Goal: Use online tool/utility: Utilize a website feature to perform a specific function

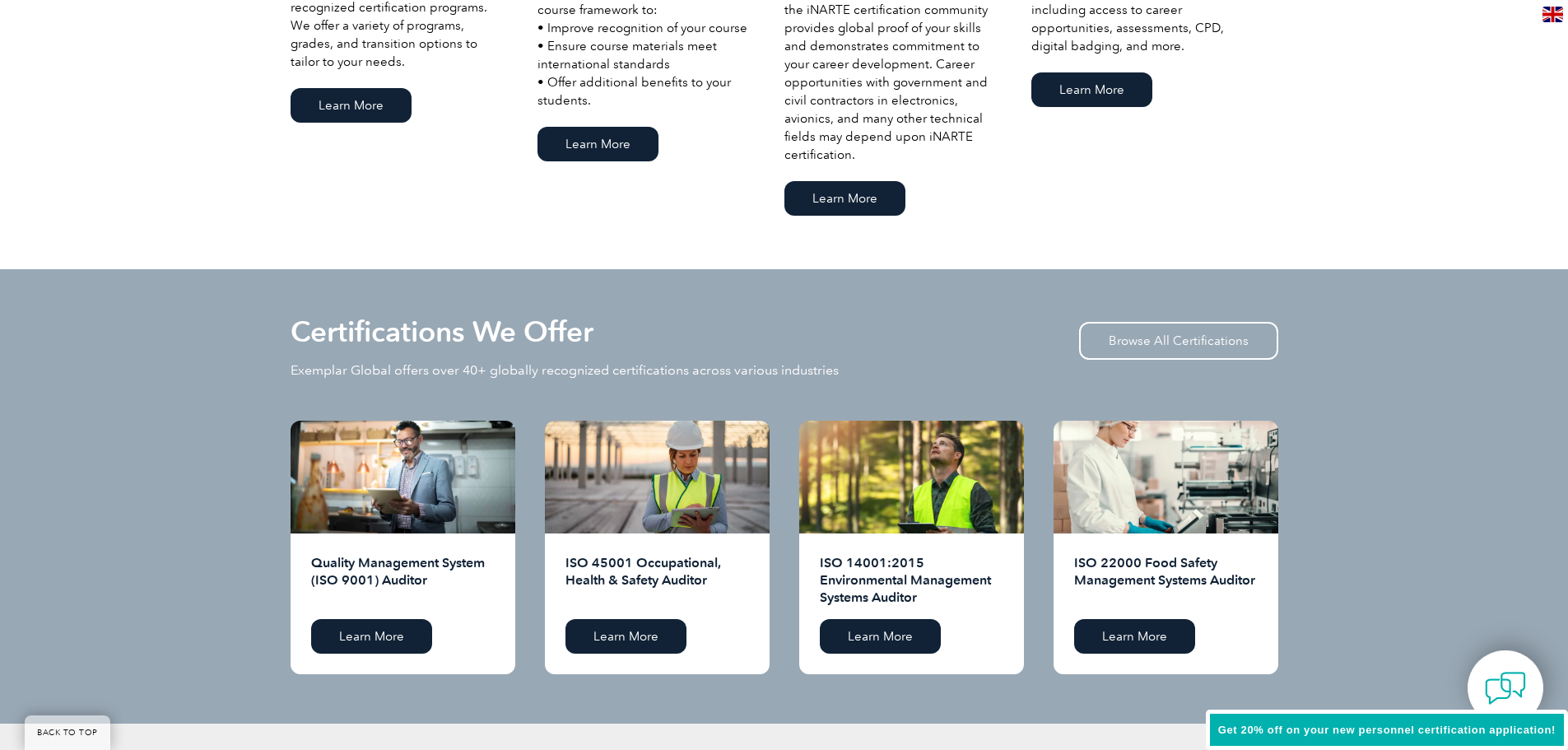
scroll to position [1645, 0]
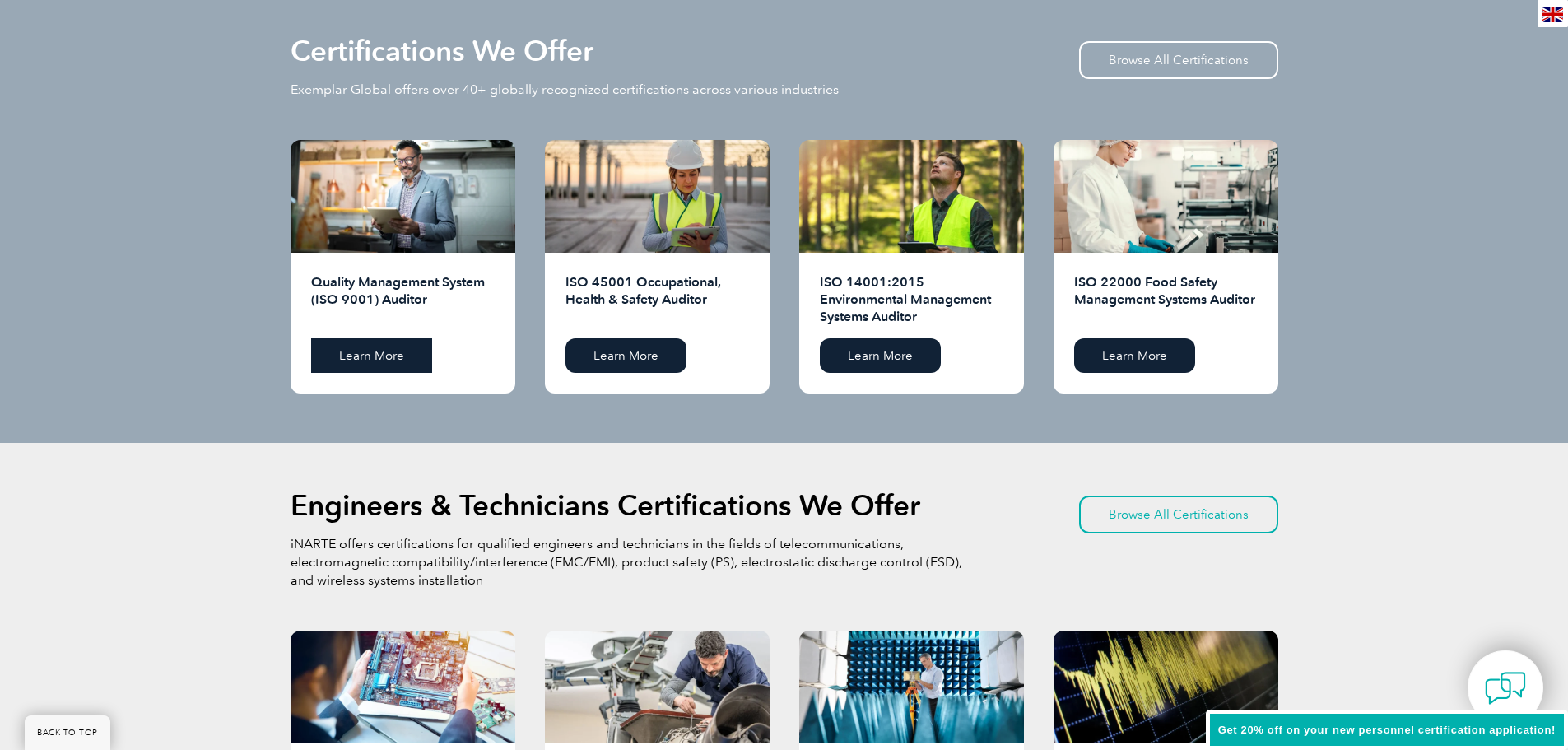
click at [357, 358] on link "Learn More" at bounding box center [372, 356] width 121 height 35
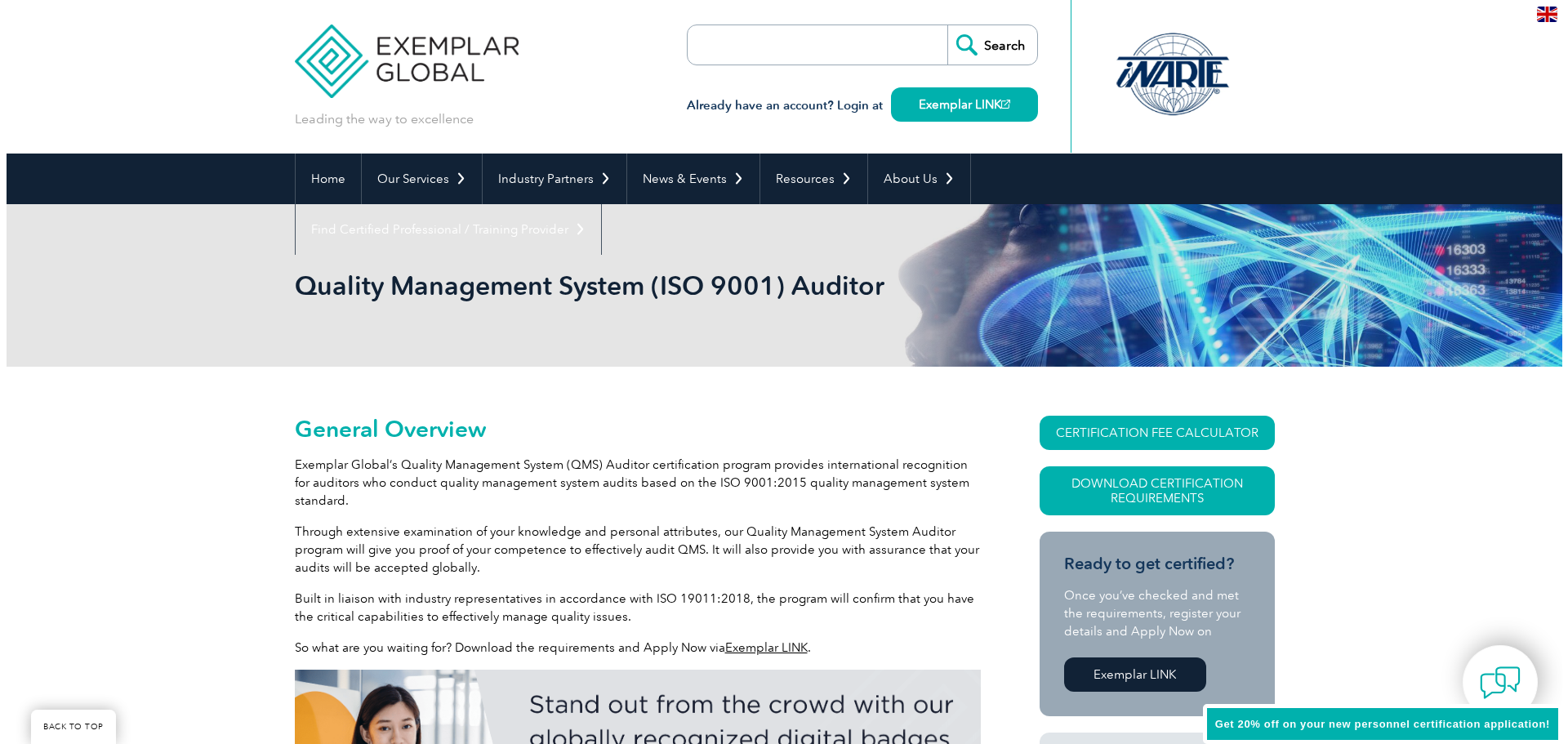
scroll to position [309, 0]
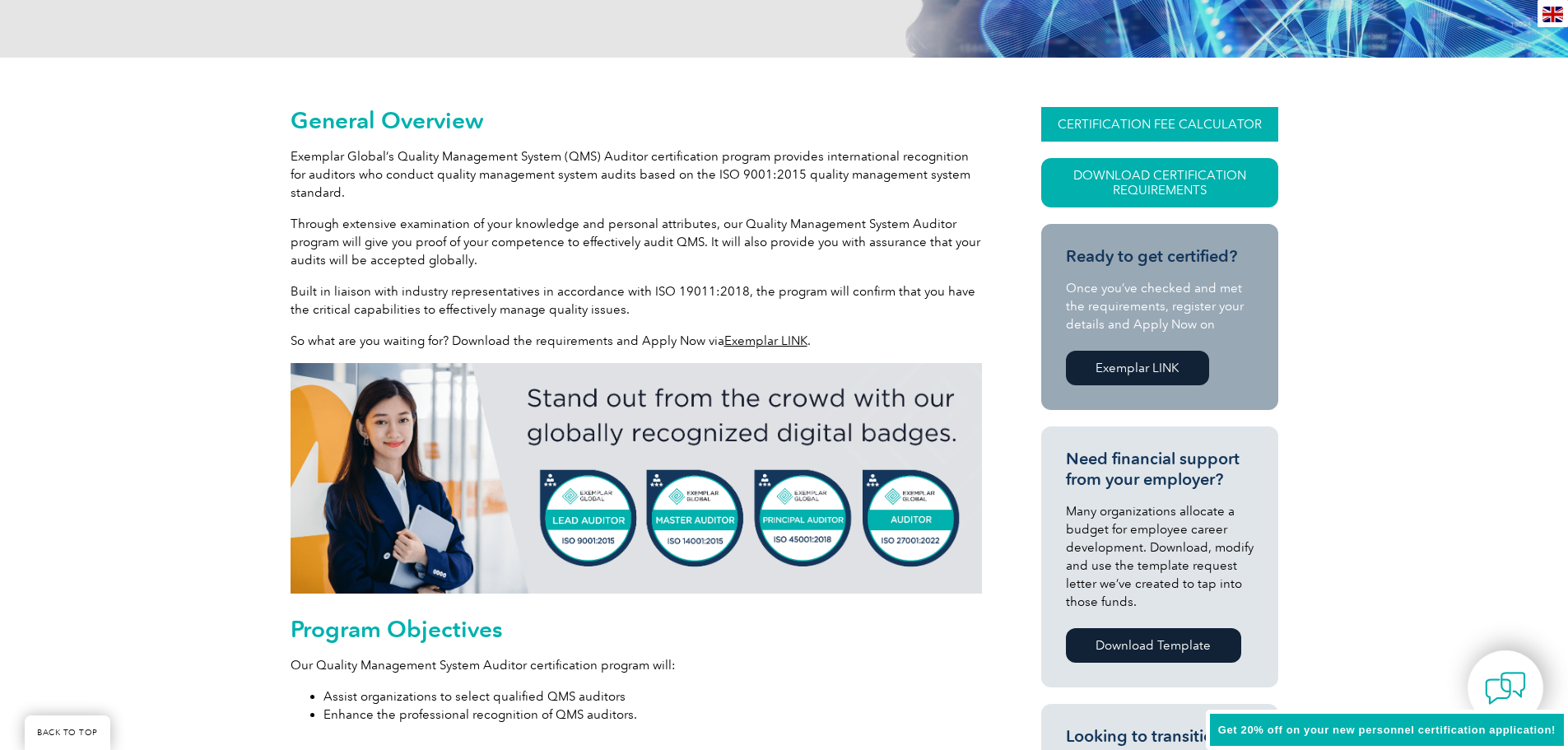
click at [1114, 116] on link "CERTIFICATION FEE CALCULATOR" at bounding box center [1160, 125] width 237 height 35
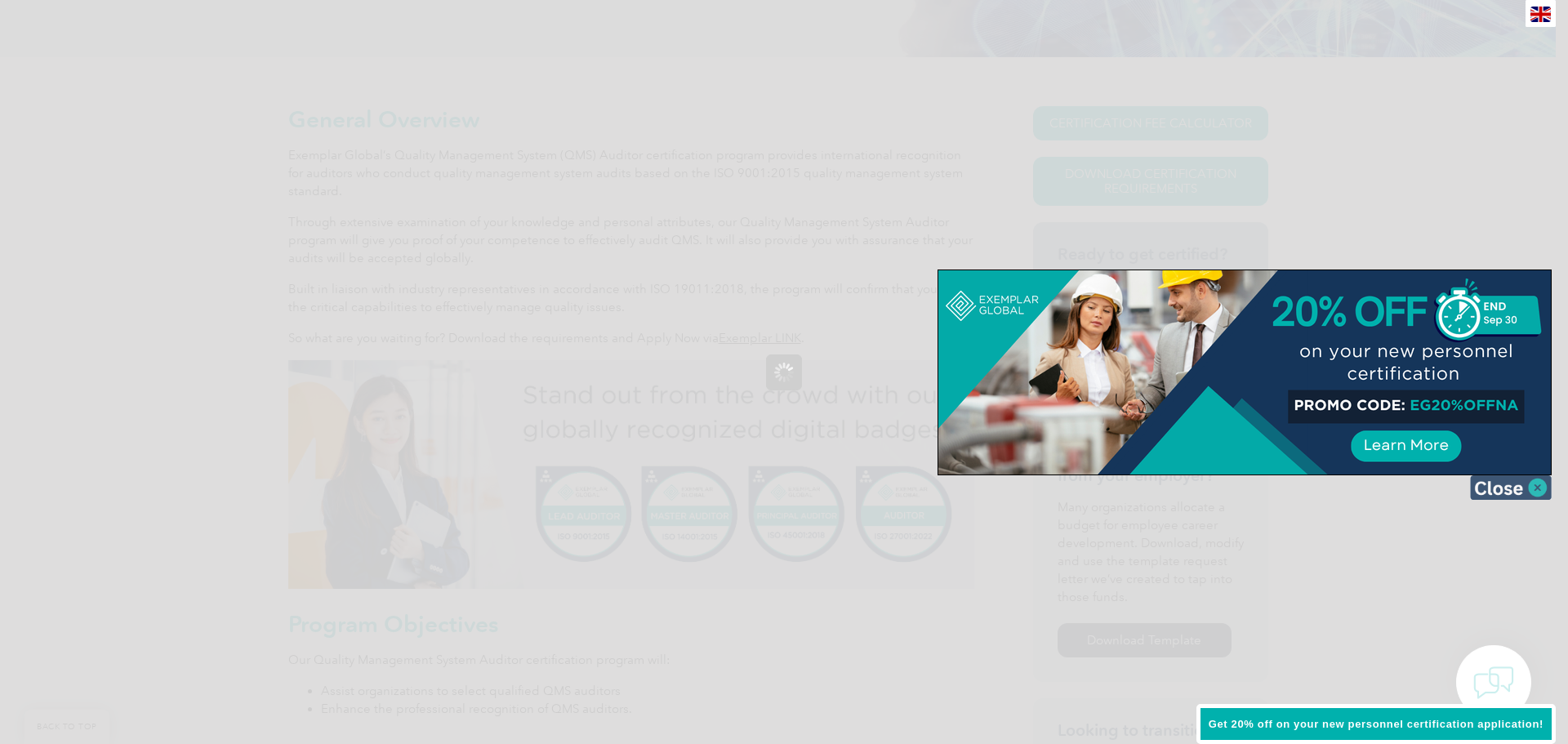
click at [1535, 485] on img at bounding box center [1510, 487] width 82 height 25
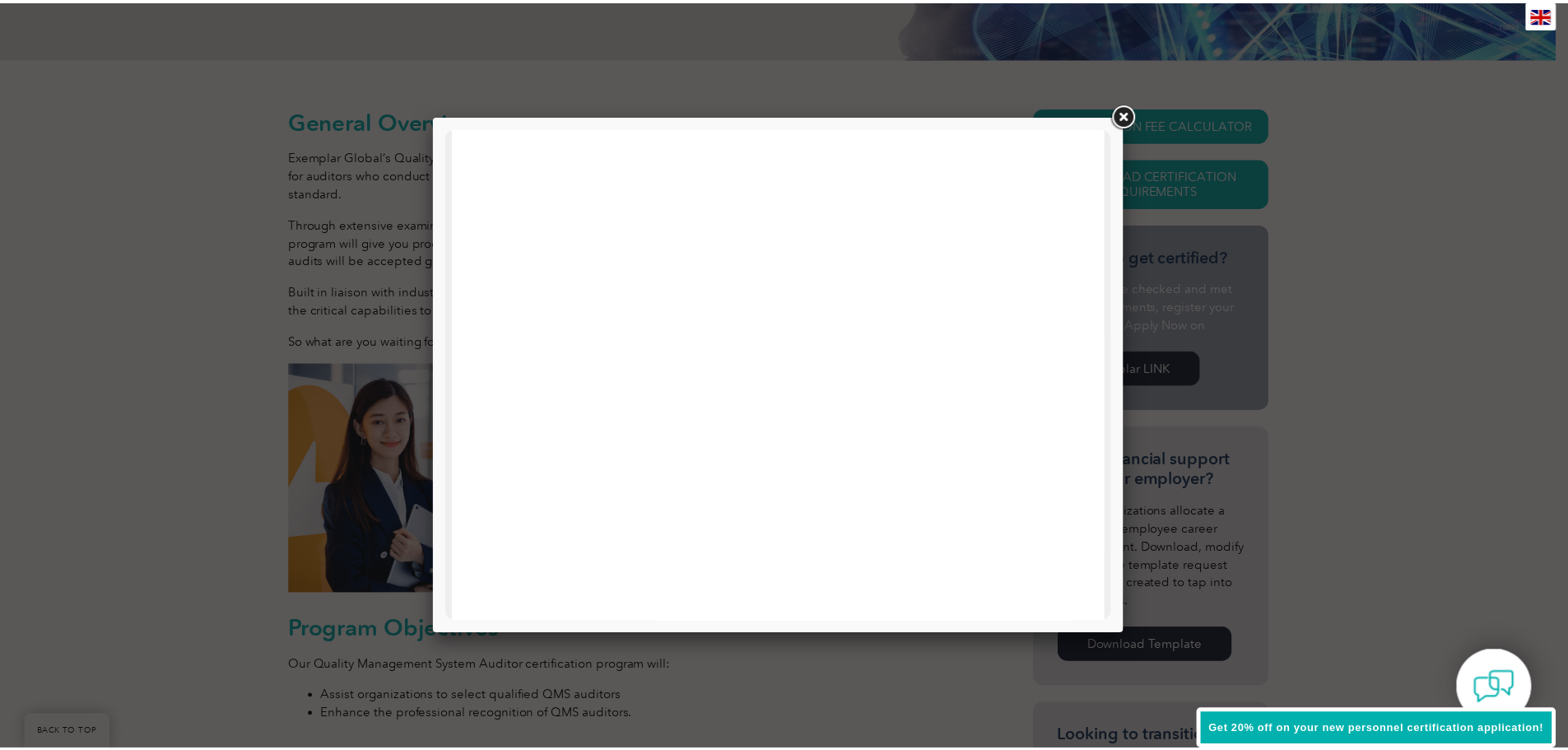
scroll to position [0, 0]
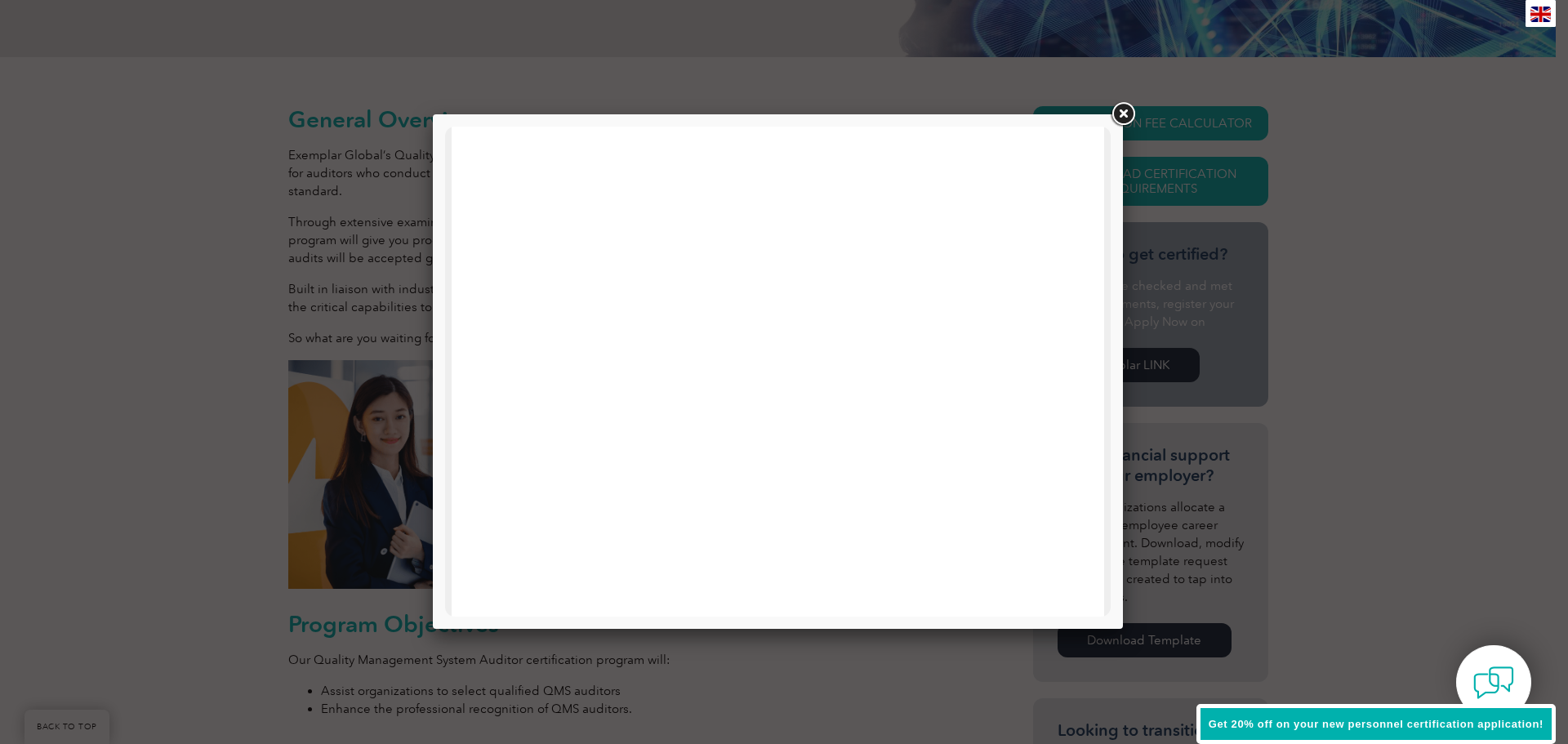
click at [1129, 111] on link at bounding box center [1123, 114] width 29 height 29
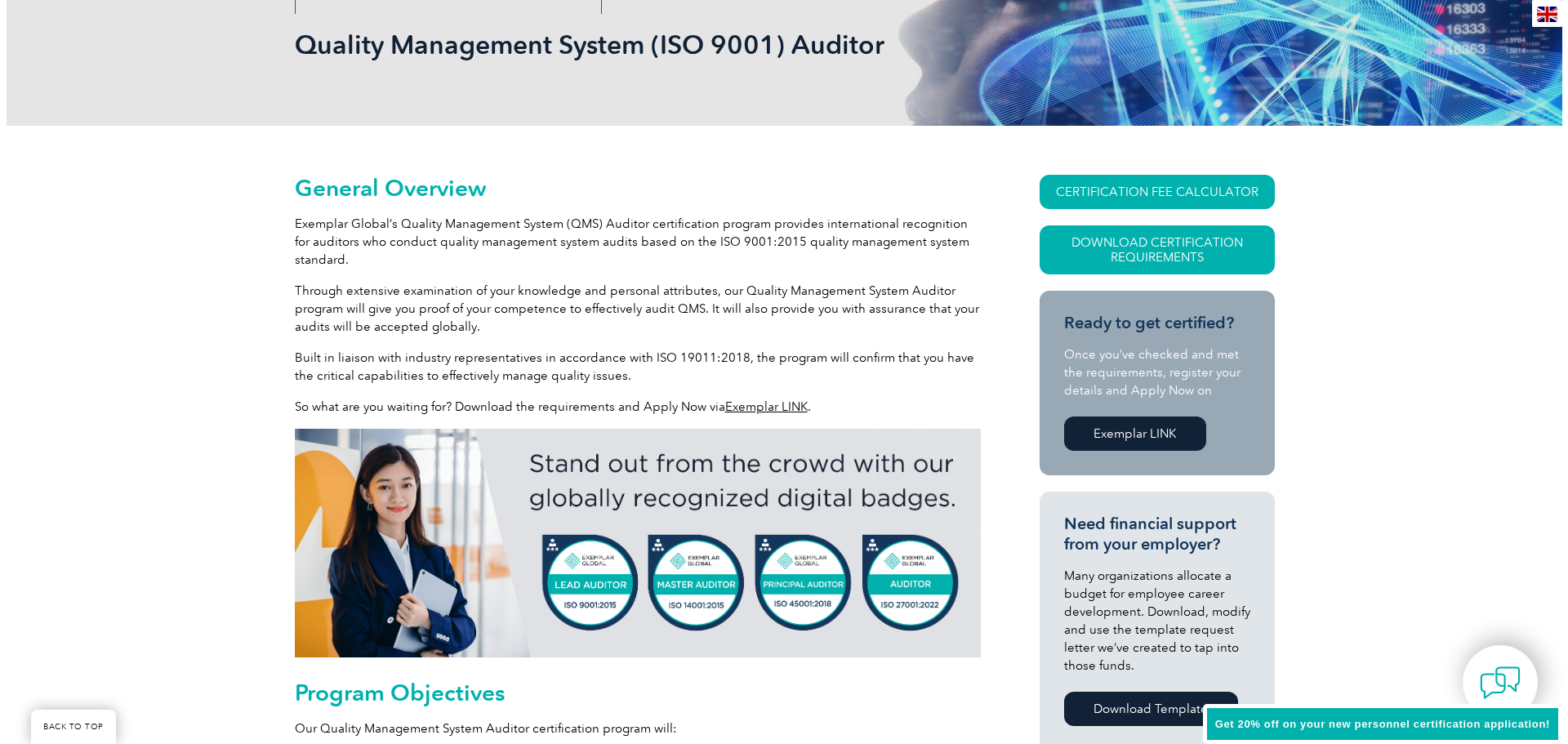
scroll to position [228, 0]
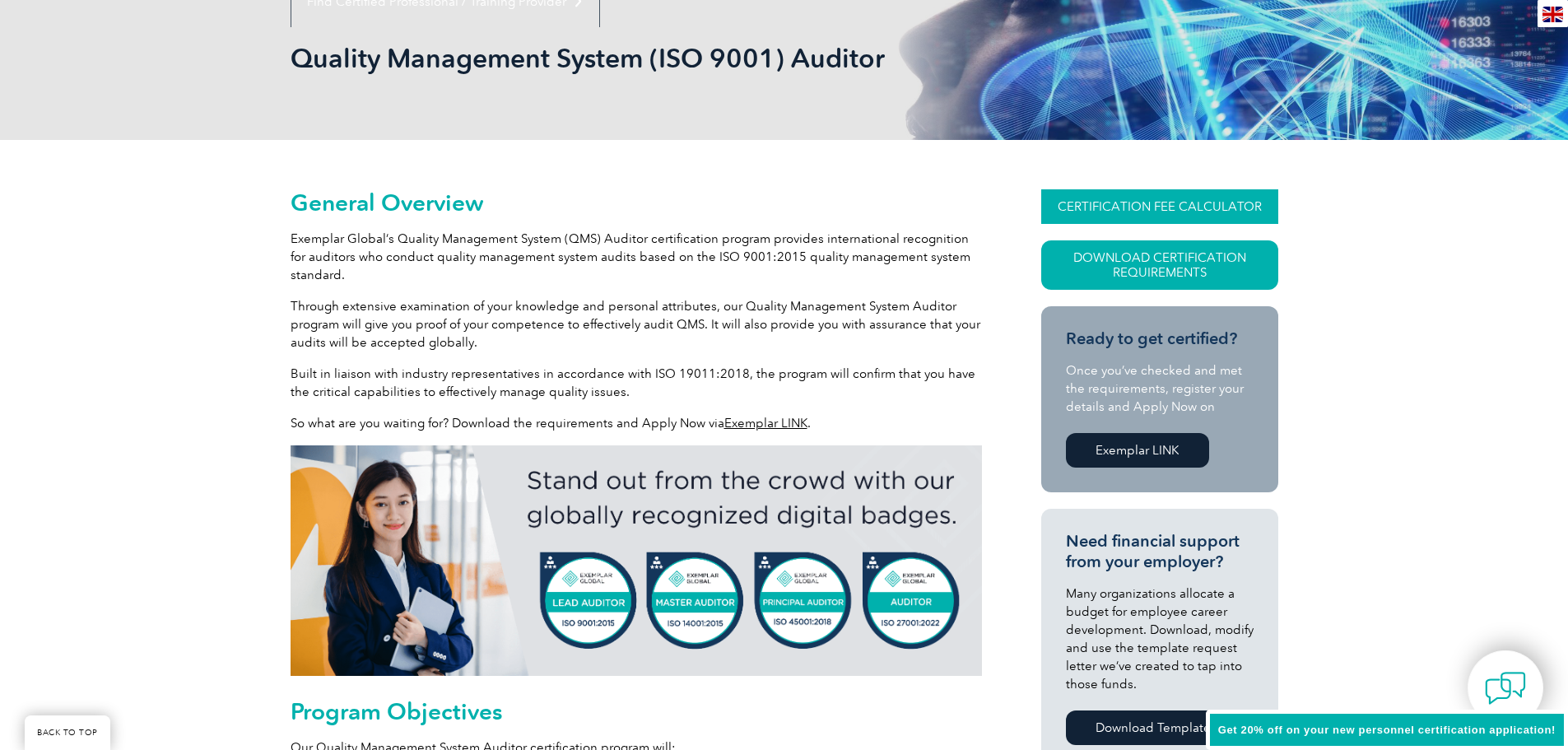
click at [1173, 207] on link "CERTIFICATION FEE CALCULATOR" at bounding box center [1160, 207] width 237 height 35
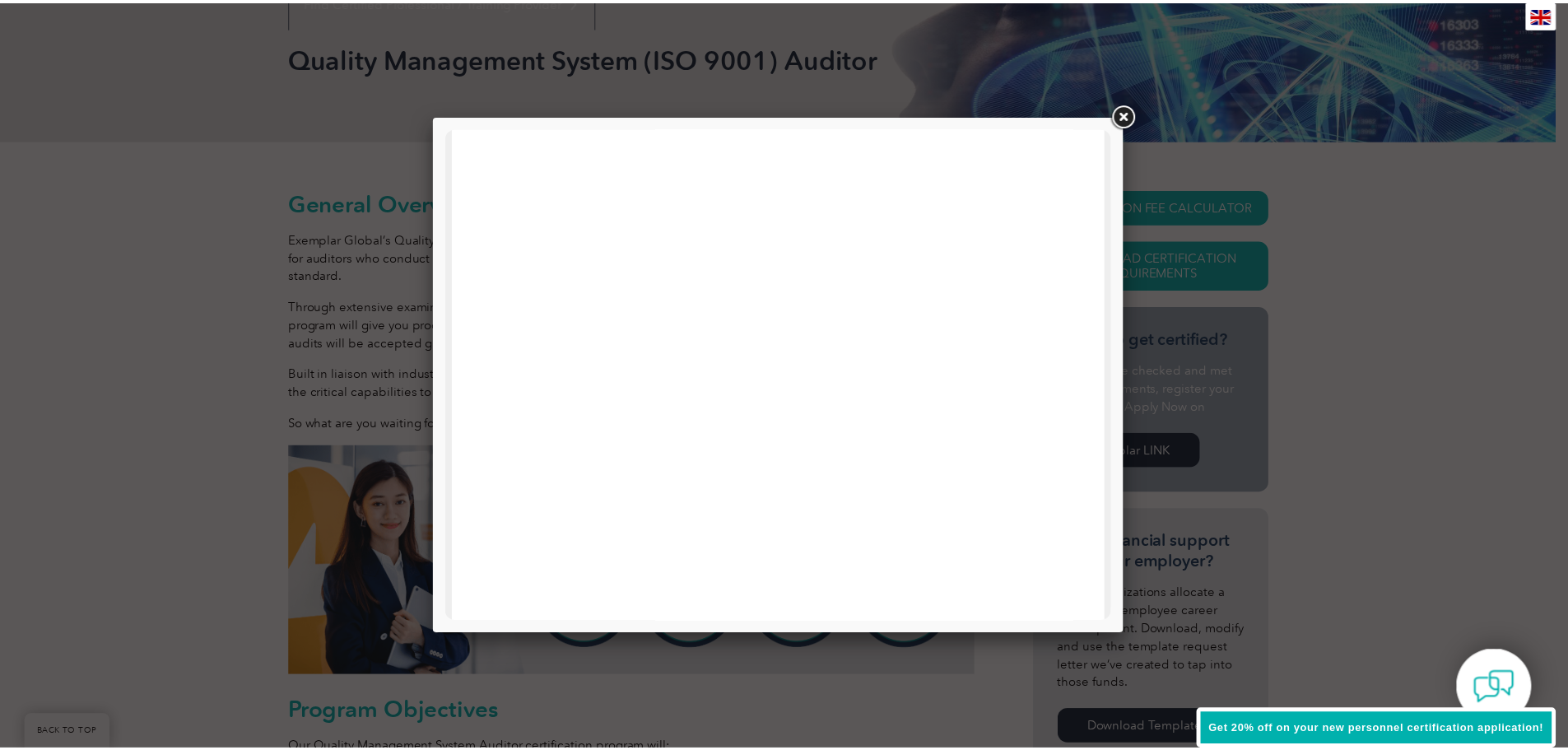
scroll to position [785, 0]
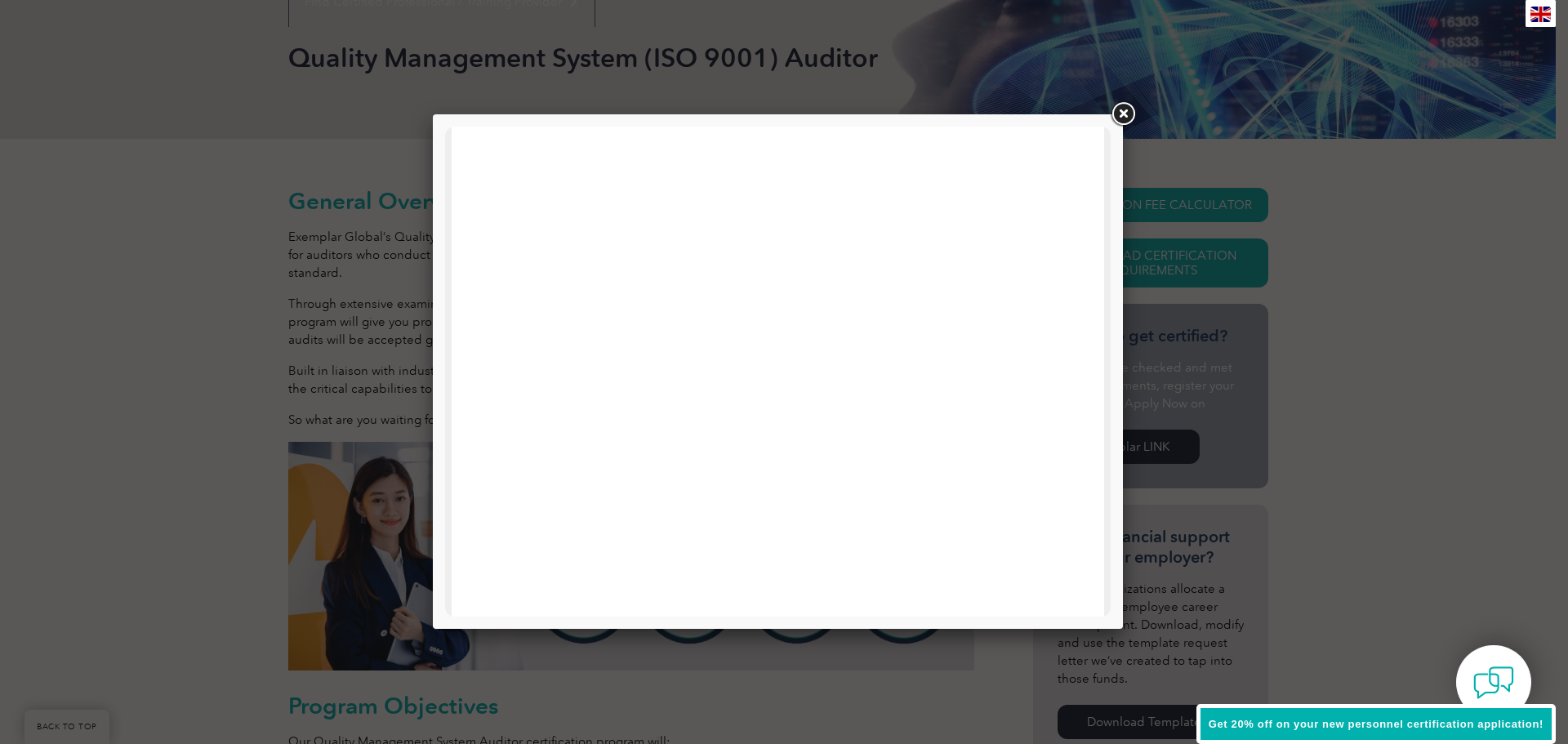
click at [1123, 108] on link at bounding box center [1123, 114] width 29 height 29
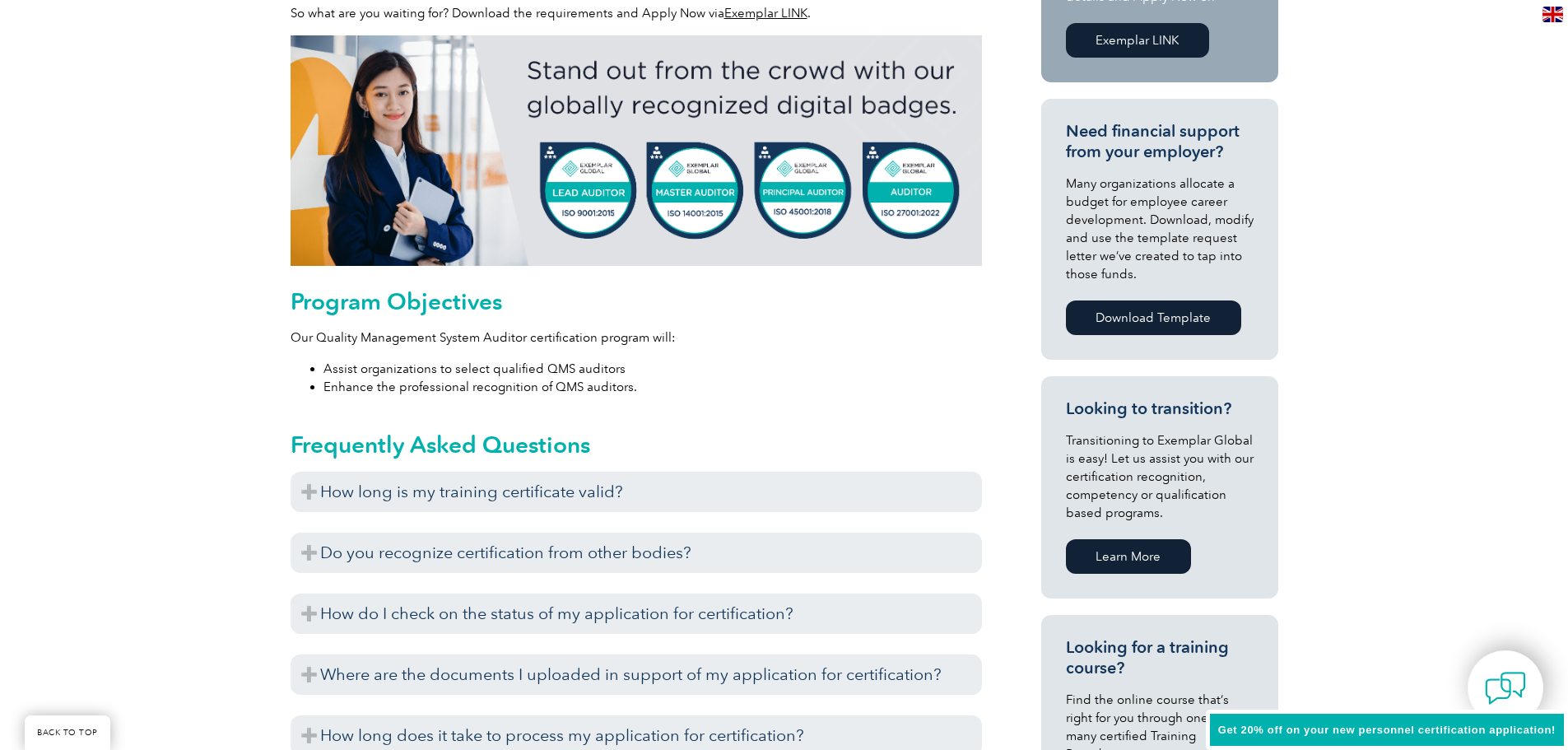
scroll to position [641, 0]
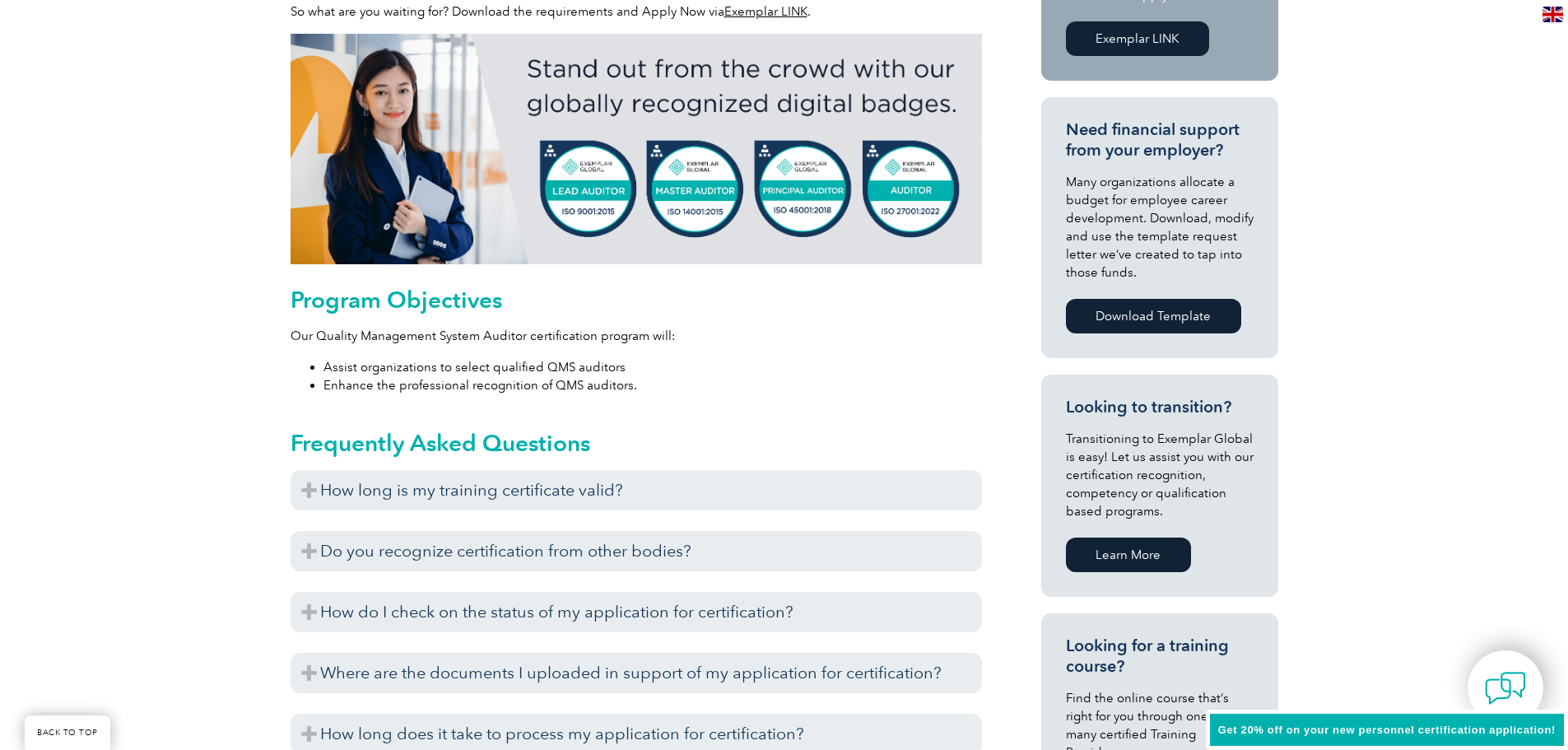
click at [600, 200] on img at bounding box center [636, 149] width 691 height 230
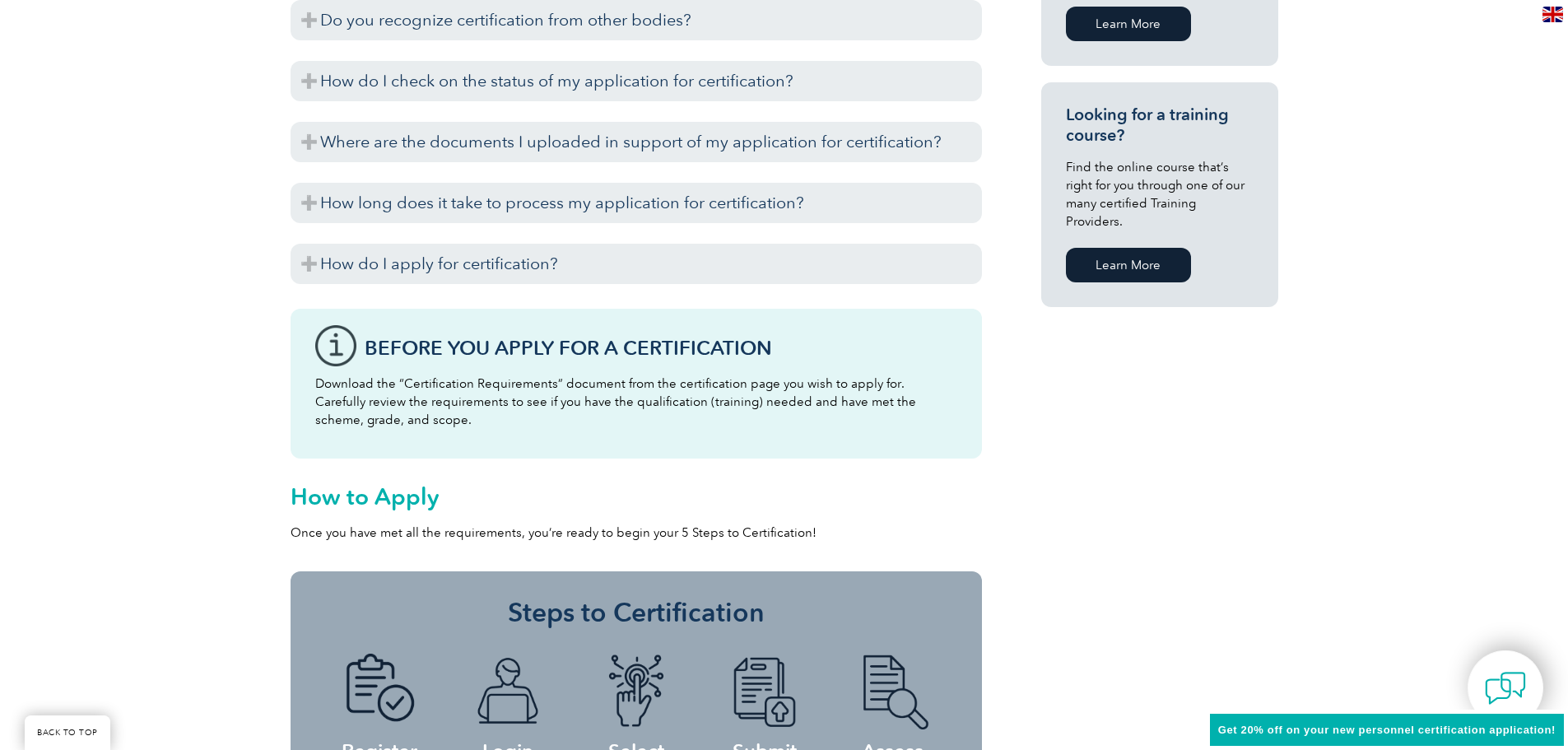
scroll to position [82, 0]
